Goal: Task Accomplishment & Management: Use online tool/utility

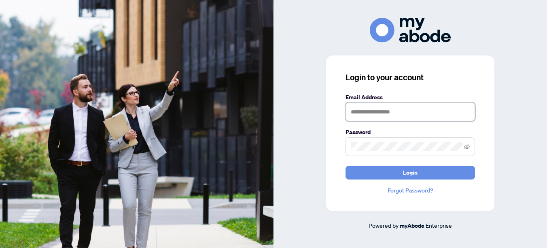
click at [407, 110] on input "text" at bounding box center [410, 111] width 129 height 19
type input "**********"
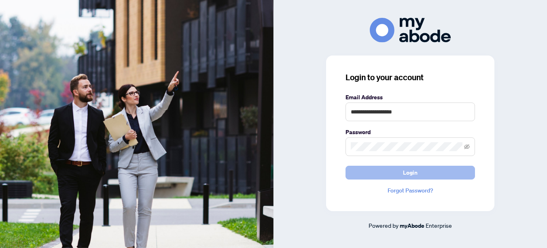
click at [406, 173] on span "Login" at bounding box center [410, 172] width 15 height 13
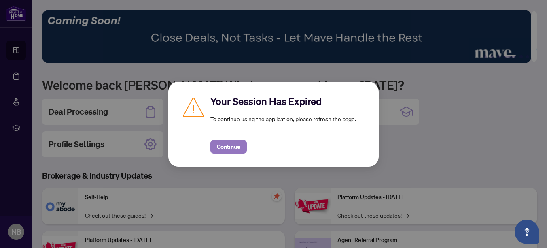
click at [223, 149] on span "Continue" at bounding box center [228, 146] width 23 height 13
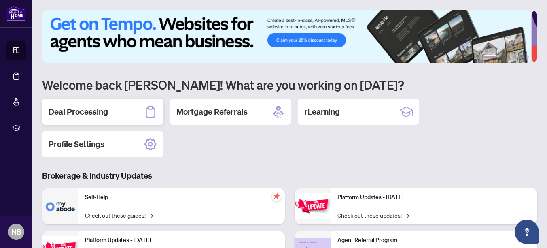
click at [91, 111] on h2 "Deal Processing" at bounding box center [78, 111] width 59 height 11
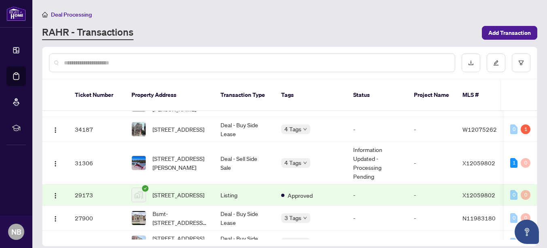
scroll to position [247, 0]
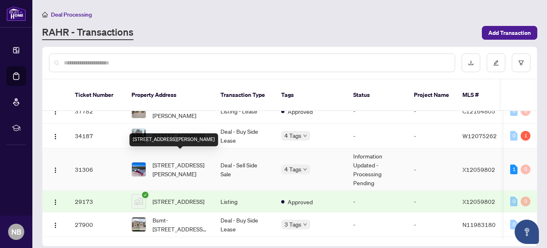
click at [168, 160] on span "[STREET_ADDRESS][PERSON_NAME]" at bounding box center [180, 169] width 55 height 18
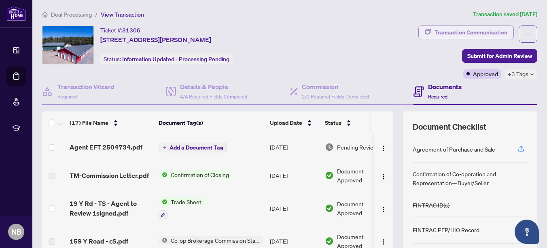
click at [474, 31] on div "Transaction Communication" at bounding box center [471, 32] width 73 height 13
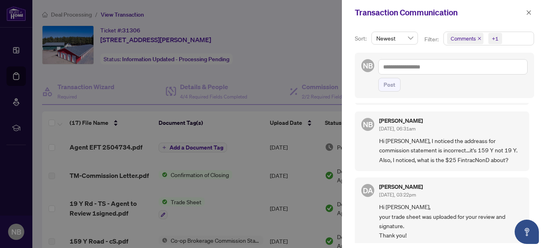
scroll to position [647, 0]
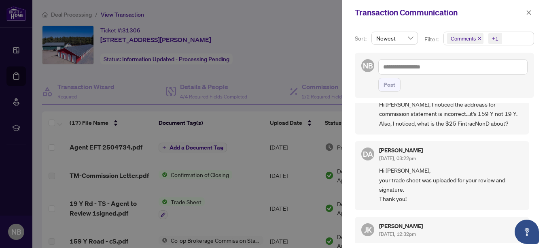
drag, startPoint x: 532, startPoint y: 161, endPoint x: 533, endPoint y: 167, distance: 5.4
click at [533, 167] on div "Sort: Newest Filter: Comments +1 NB Post EC [PERSON_NAME] [DATE], 04:06pm hi [P…" at bounding box center [444, 136] width 205 height 223
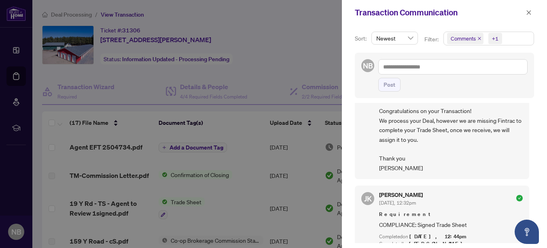
scroll to position [0, 0]
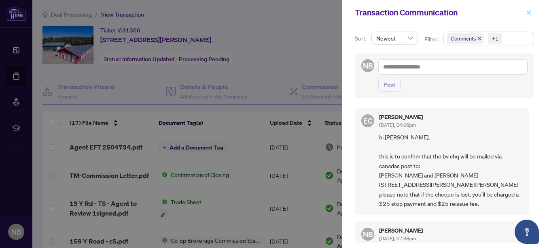
click at [528, 11] on icon "close" at bounding box center [529, 12] width 4 height 4
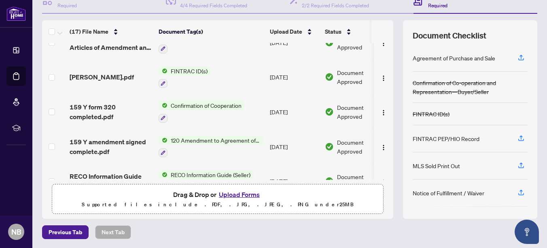
scroll to position [429, 0]
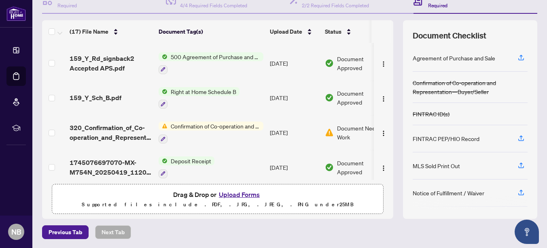
click at [352, 234] on div "Previous Tab Next Tab" at bounding box center [289, 232] width 495 height 14
